Goal: Communication & Community: Answer question/provide support

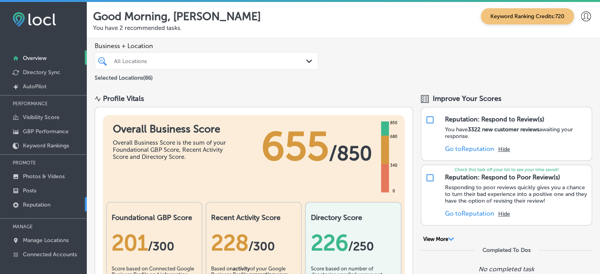
click at [43, 206] on p "Reputation" at bounding box center [37, 205] width 28 height 7
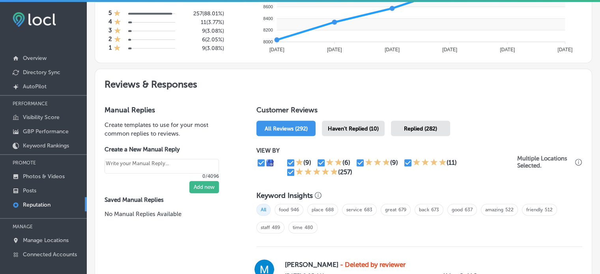
scroll to position [378, 0]
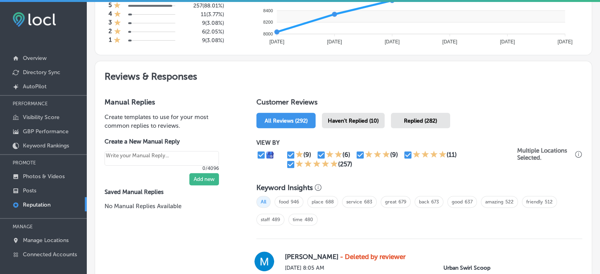
click at [356, 125] on div "Haven't Replied (10)" at bounding box center [353, 120] width 63 height 15
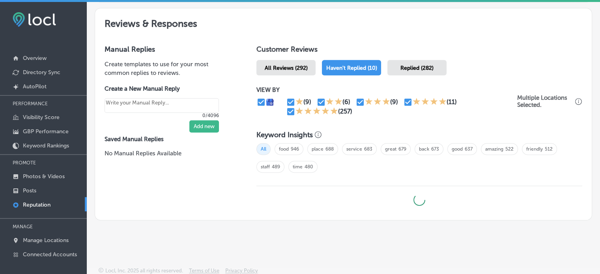
type textarea "x"
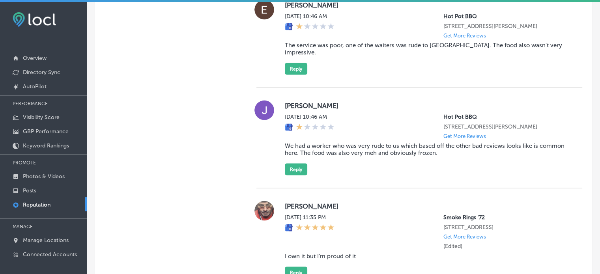
scroll to position [1576, 0]
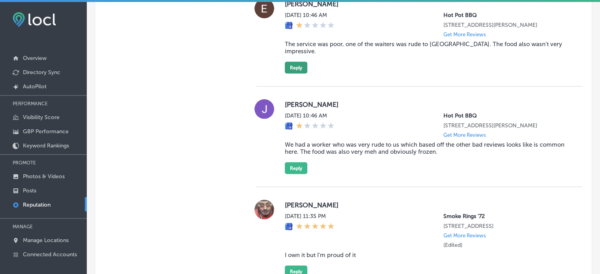
click at [301, 74] on button "Reply" at bounding box center [296, 68] width 22 height 12
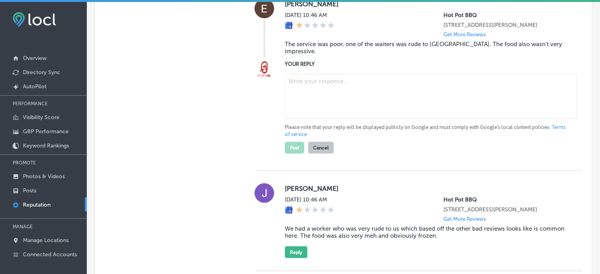
click at [325, 119] on textarea at bounding box center [431, 96] width 292 height 45
paste textarea "We’re truly sorry to hear about your experience, [PERSON_NAME]. At Hot Pot & BB…"
type textarea "We’re truly sorry to hear about your experience, [PERSON_NAME]. At Hot Pot & BB…"
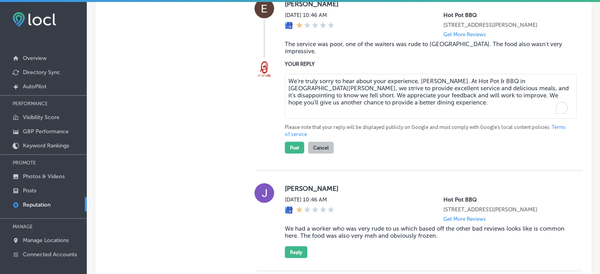
type textarea "x"
type textarea "We’re truly sorry to hear about your experience, [PERSON_NAME]. At Hot Pot & BB…"
click at [293, 154] on button "Post" at bounding box center [294, 148] width 19 height 12
type textarea "x"
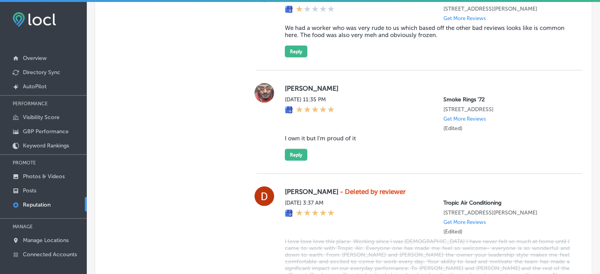
scroll to position [1590, 0]
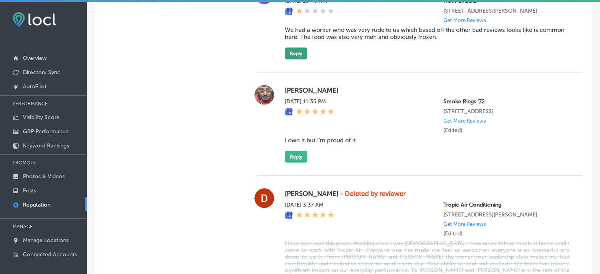
click at [286, 60] on button "Reply" at bounding box center [296, 54] width 22 height 12
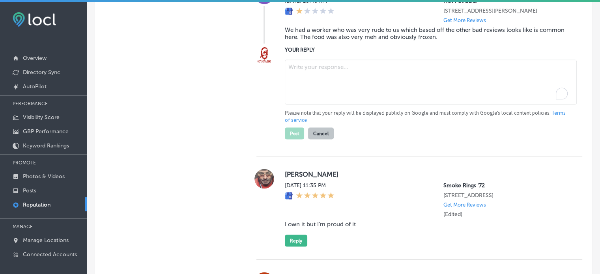
click at [326, 105] on textarea "To enrich screen reader interactions, please activate Accessibility in Grammarl…" at bounding box center [431, 82] width 292 height 45
paste textarea "We sincerely apologize for the poor experience, [PERSON_NAME]. At Hot Pot & BBQ…"
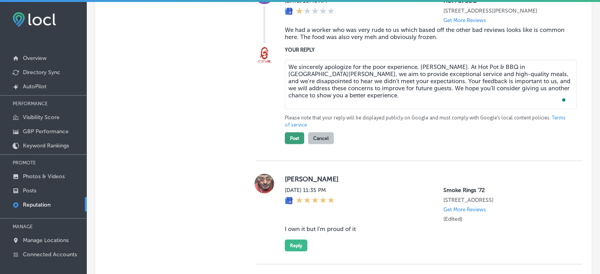
type textarea "We sincerely apologize for the poor experience, [PERSON_NAME]. At Hot Pot & BBQ…"
click at [292, 144] on button "Post" at bounding box center [294, 139] width 19 height 12
type textarea "x"
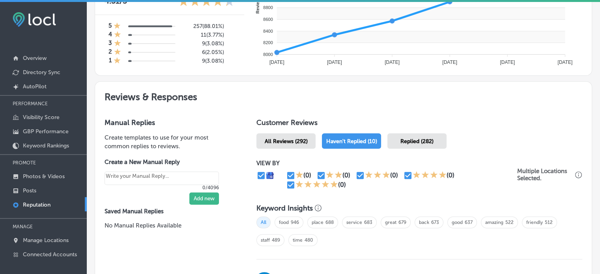
scroll to position [342, 0]
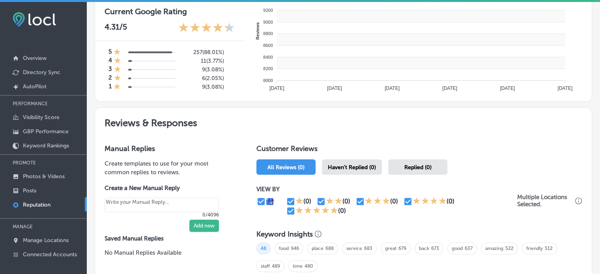
type textarea "x"
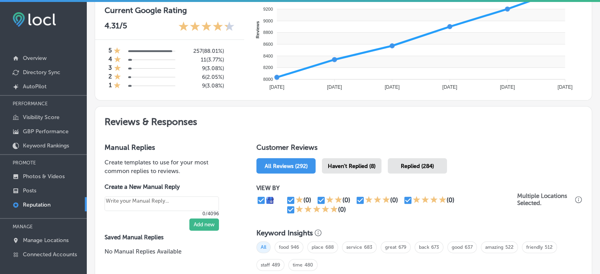
click at [355, 163] on span "Haven't Replied (8)" at bounding box center [352, 166] width 48 height 7
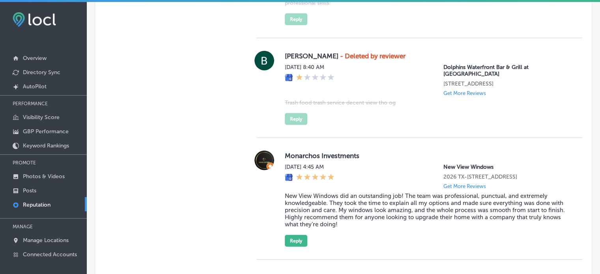
scroll to position [1889, 0]
